Goal: Purchase product/service

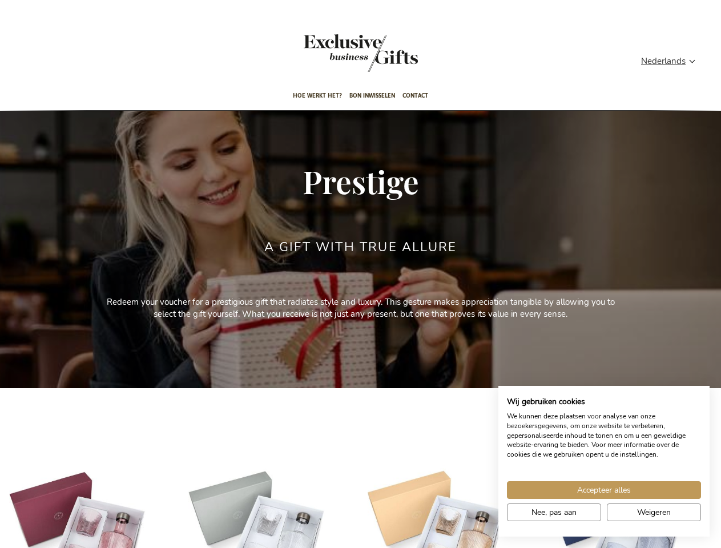
click at [360, 274] on div "a gift with true allure" at bounding box center [360, 268] width 193 height 56
click at [671, 61] on span "Nederlands" at bounding box center [663, 61] width 44 height 13
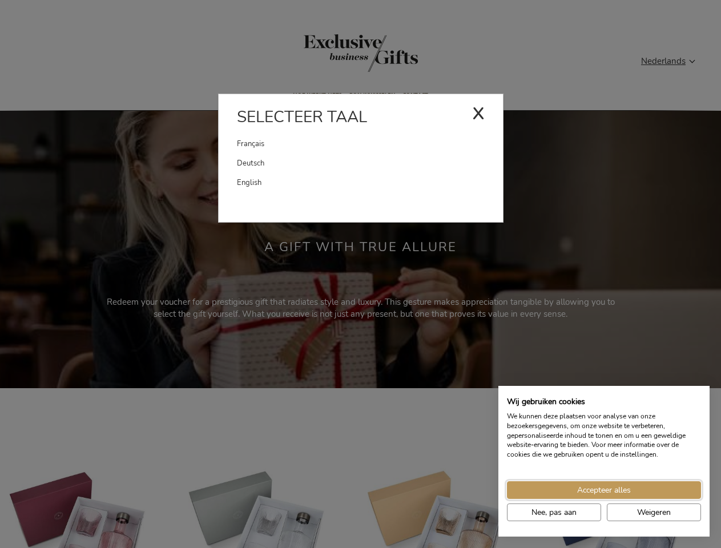
click at [604, 489] on span "Accepteer alles" at bounding box center [604, 490] width 54 height 12
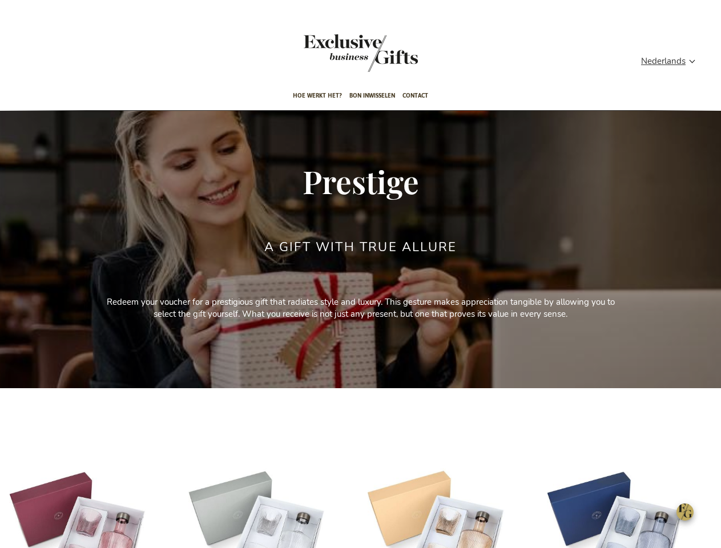
click at [553, 512] on div "Paveau Geschenkset - Twilight € 99,00 Excl. VAT In Winkelwagen" at bounding box center [615, 549] width 137 height 169
click at [653, 512] on img at bounding box center [615, 533] width 137 height 137
